Goal: Navigation & Orientation: Find specific page/section

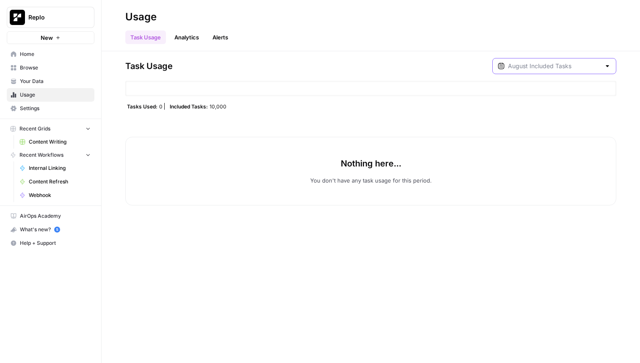
click at [544, 70] on input "text" at bounding box center [554, 66] width 93 height 8
click at [554, 116] on div "[DATE] 11 am - [DATE] 4 pm" at bounding box center [567, 115] width 84 height 8
type input "August Included Tasks"
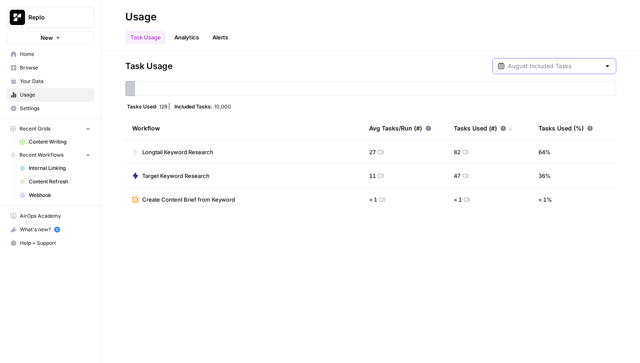
click at [545, 64] on input "text" at bounding box center [554, 66] width 93 height 8
click at [562, 83] on span "August Included Tasks" at bounding box center [565, 87] width 81 height 8
type input "August Included Tasks"
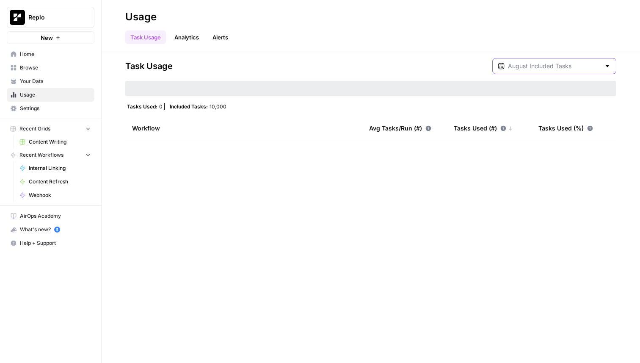
click at [569, 66] on input "text" at bounding box center [554, 66] width 93 height 8
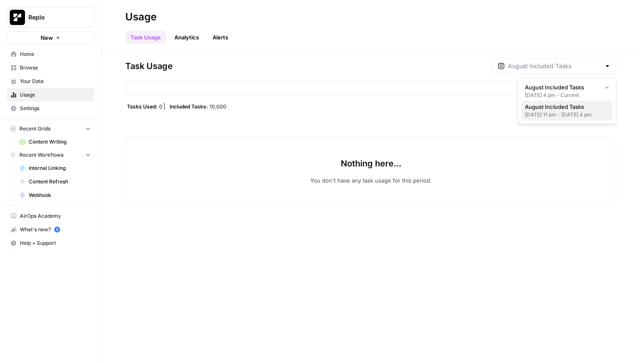
click at [552, 116] on div "[DATE] 11 am - [DATE] 4 pm" at bounding box center [567, 115] width 84 height 8
type input "August Included Tasks"
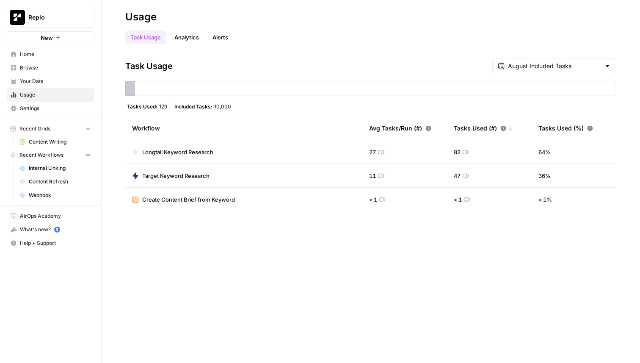
click at [430, 44] on header "Usage Task Usage Analytics Alerts" at bounding box center [371, 25] width 539 height 51
click at [85, 19] on icon "Workspace: Replo" at bounding box center [87, 17] width 8 height 8
click at [220, 288] on div "Task Usage August Included Tasks Tasks Used: 129 Included Tasks: 10,000 Workflo…" at bounding box center [371, 207] width 539 height 312
click at [64, 15] on span "Replo" at bounding box center [53, 17] width 51 height 8
click at [215, 240] on div "Task Usage August Included Tasks Tasks Used: 129 Included Tasks: 10,000 Workflo…" at bounding box center [371, 207] width 539 height 312
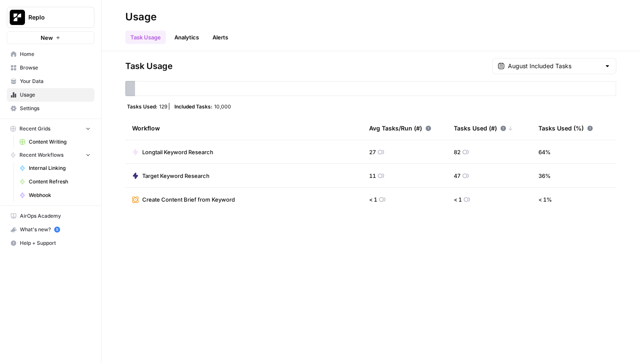
click at [29, 108] on span "Settings" at bounding box center [55, 109] width 71 height 8
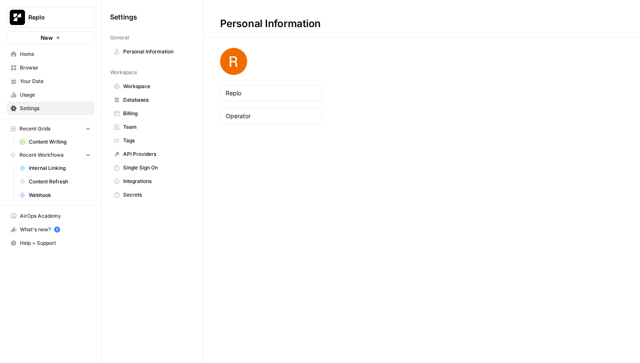
click at [38, 53] on span "Home" at bounding box center [55, 54] width 71 height 8
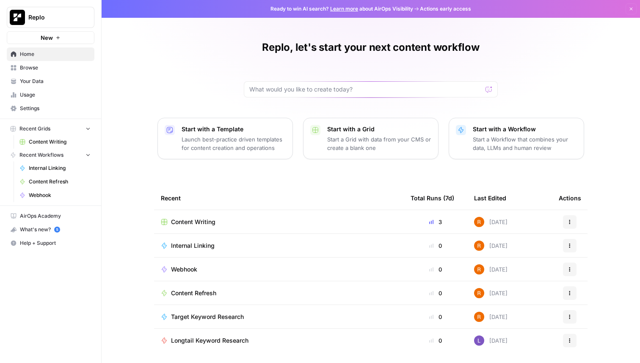
click at [45, 96] on span "Usage" at bounding box center [55, 95] width 71 height 8
